Goal: Navigation & Orientation: Find specific page/section

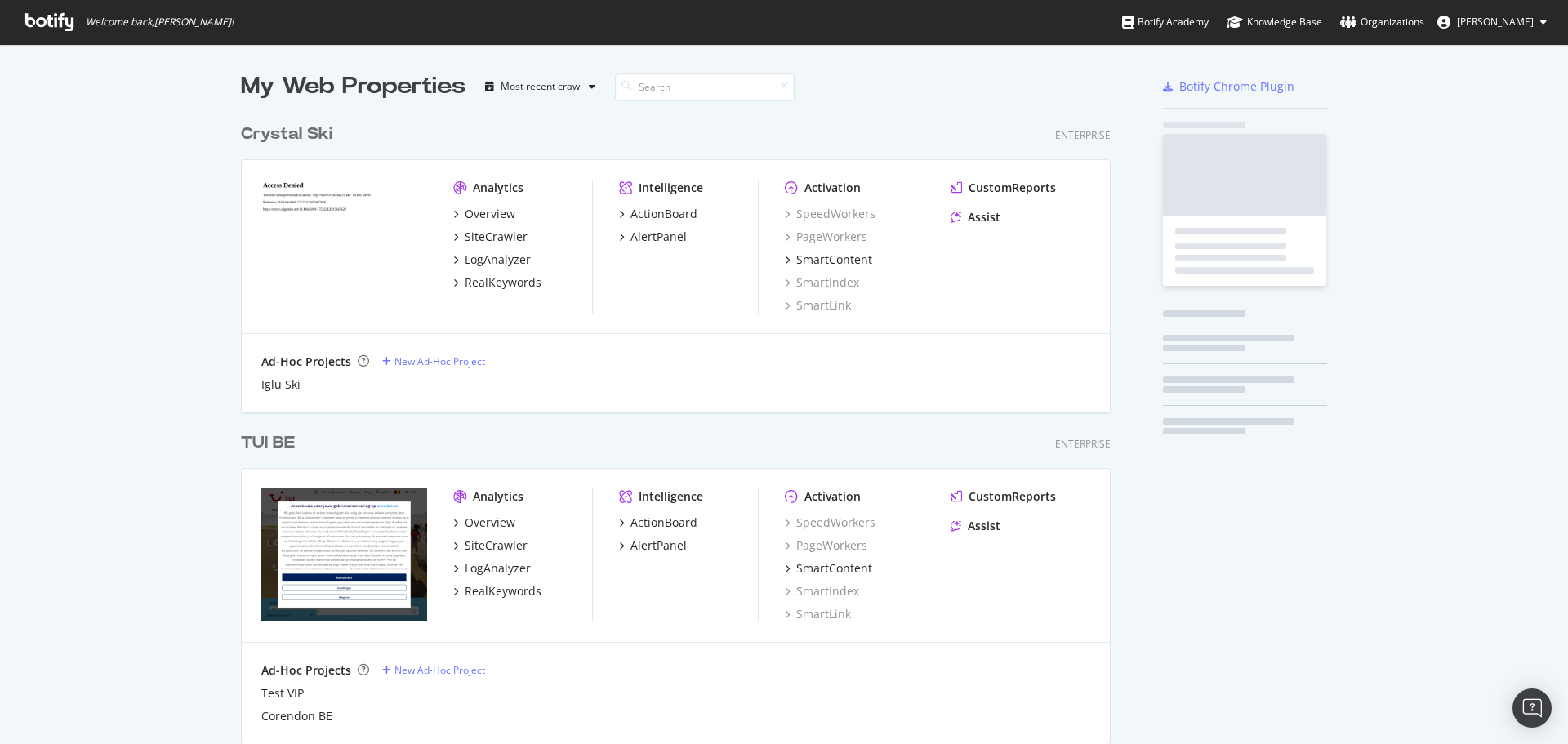
scroll to position [4739, 870]
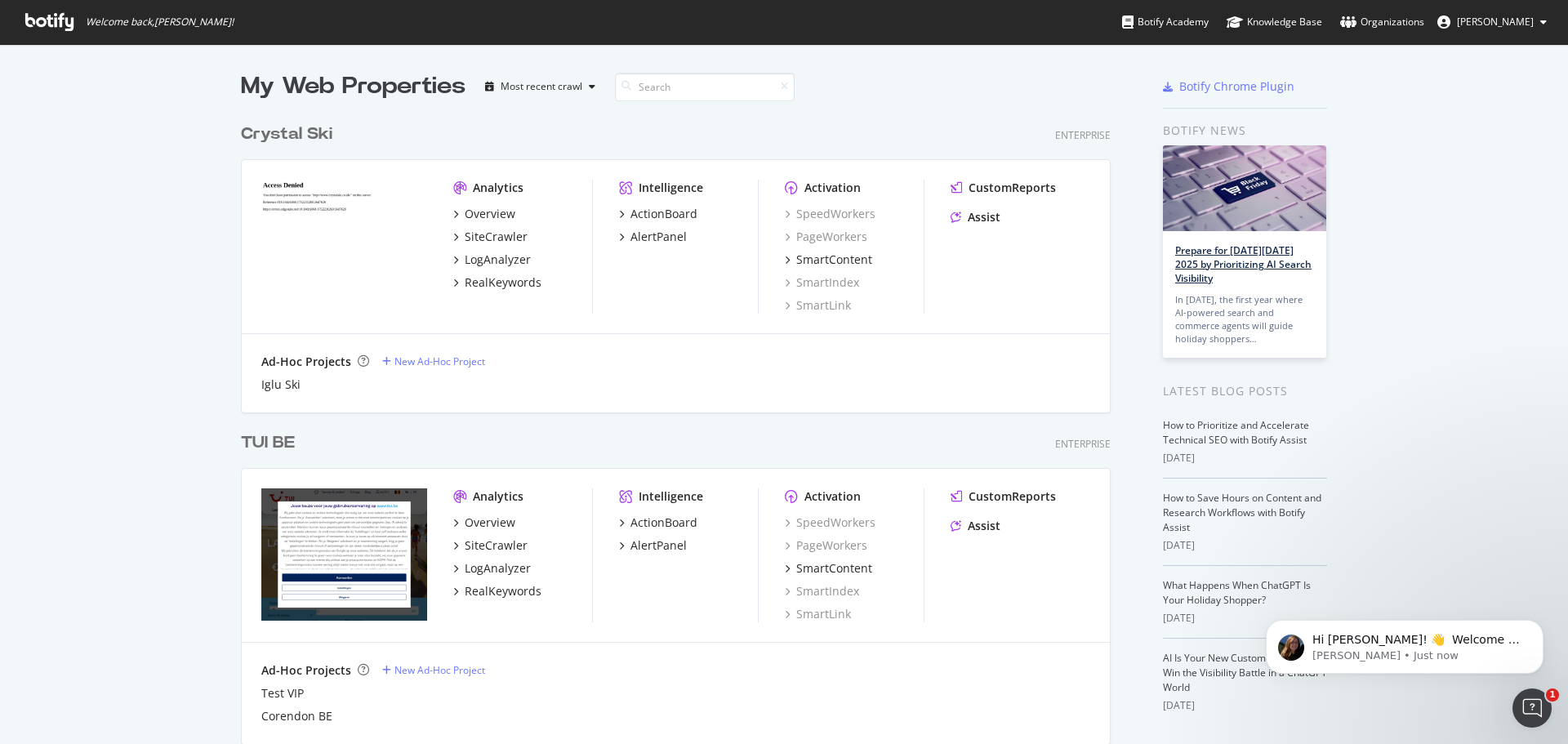
scroll to position [0, 0]
